Goal: Task Accomplishment & Management: Manage account settings

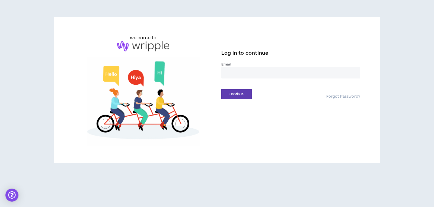
click at [225, 77] on input "email" at bounding box center [290, 73] width 139 height 12
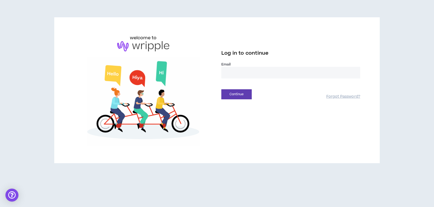
type input "**********"
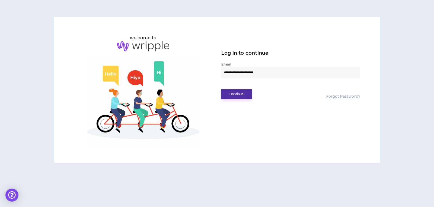
click at [243, 97] on button "Continue" at bounding box center [236, 94] width 30 height 10
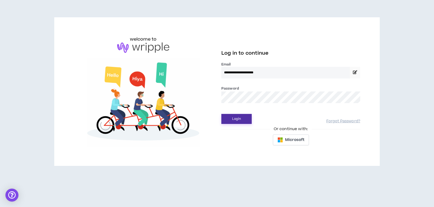
click at [235, 118] on button "Login" at bounding box center [236, 119] width 30 height 10
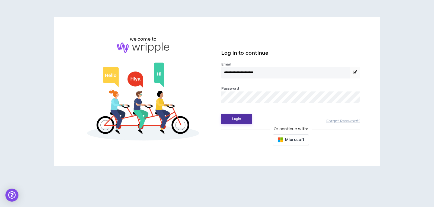
click at [237, 117] on button "Login" at bounding box center [236, 119] width 30 height 10
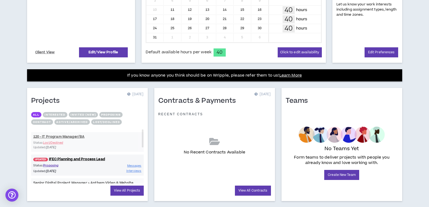
scroll to position [168, 0]
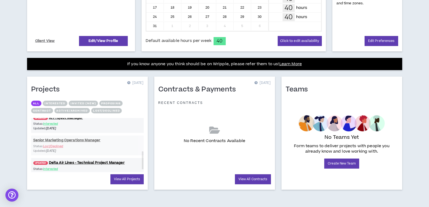
drag, startPoint x: 143, startPoint y: 124, endPoint x: 148, endPoint y: 158, distance: 33.8
click at [148, 158] on div "Projects [DATE] All Interested Invited (new) Proposing Contract Active/Archived…" at bounding box center [87, 133] width 127 height 113
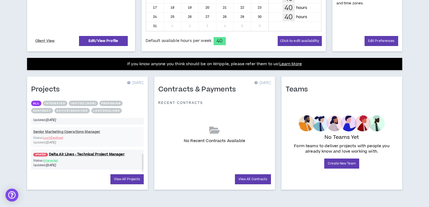
drag, startPoint x: 143, startPoint y: 166, endPoint x: 144, endPoint y: 170, distance: 4.5
click at [144, 170] on div "Projects [DATE] All Interested Invited (new) Proposing Contract Active/Archived…" at bounding box center [87, 133] width 121 height 113
